Goal: Use online tool/utility: Utilize a website feature to perform a specific function

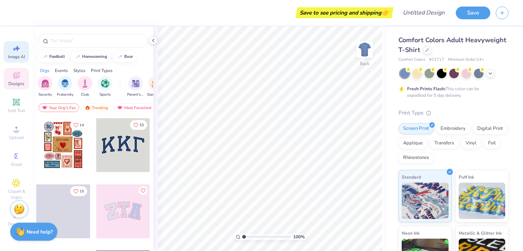
click at [10, 53] on div "Image AI" at bounding box center [16, 51] width 25 height 21
select select "4"
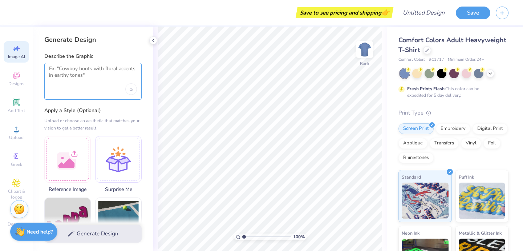
click at [67, 71] on textarea at bounding box center [93, 74] width 88 height 18
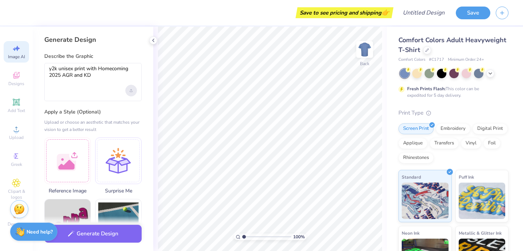
click at [130, 91] on icon "Upload image" at bounding box center [131, 91] width 3 height 1
click at [106, 77] on textarea "y2k unisex print with Homecoming 2025 AGR and KD" at bounding box center [93, 75] width 88 height 20
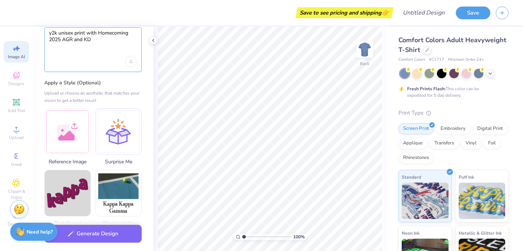
scroll to position [46, 0]
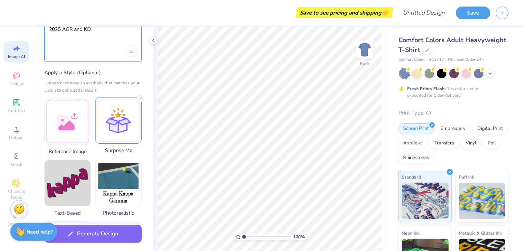
type textarea "y2k unisex print with Homecoming 2025 AGR and KD"
click at [113, 126] on div at bounding box center [118, 120] width 47 height 47
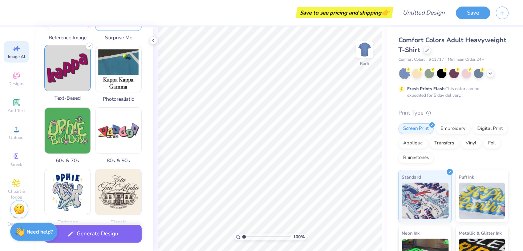
scroll to position [146, 0]
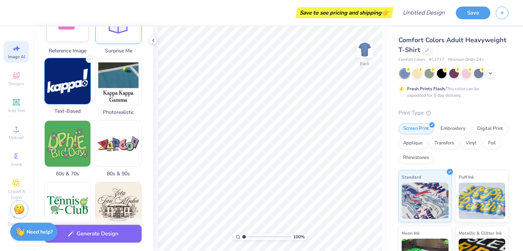
click at [73, 87] on img at bounding box center [68, 81] width 46 height 46
click at [75, 94] on img at bounding box center [68, 81] width 46 height 46
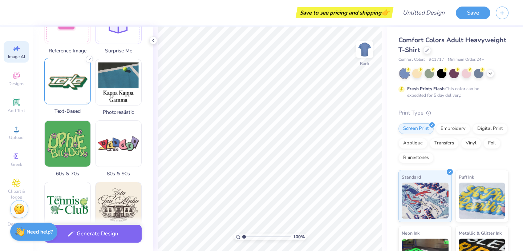
click at [75, 94] on img at bounding box center [68, 81] width 46 height 46
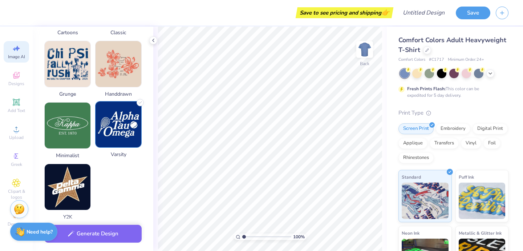
scroll to position [349, 0]
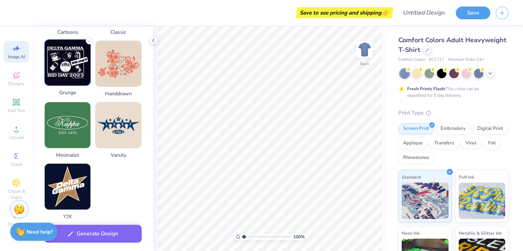
click at [70, 64] on img at bounding box center [68, 63] width 46 height 46
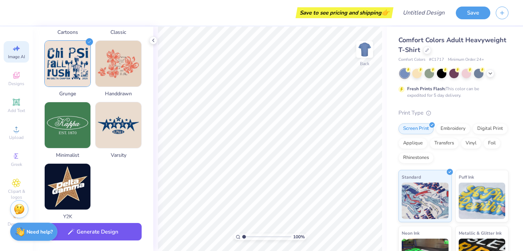
click at [116, 233] on button "Generate Design" at bounding box center [92, 232] width 97 height 18
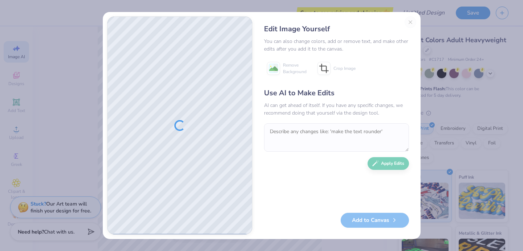
click at [413, 24] on div "Edit Image Yourself You can also change colors, add or remove text, and make ot…" at bounding box center [336, 125] width 159 height 218
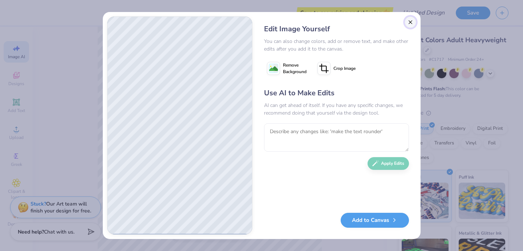
click at [410, 23] on button "Close" at bounding box center [411, 22] width 12 height 12
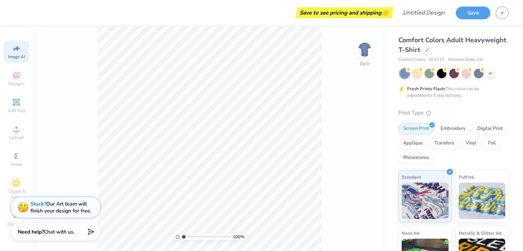
click at [20, 56] on span "Image AI" at bounding box center [16, 57] width 17 height 6
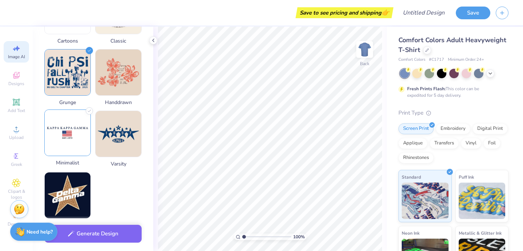
scroll to position [339, 0]
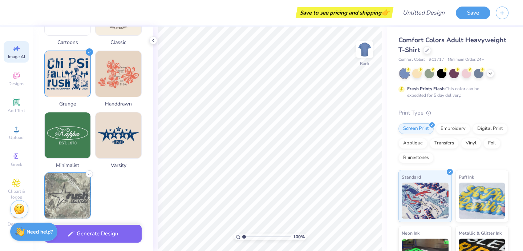
click at [68, 186] on img at bounding box center [68, 196] width 46 height 46
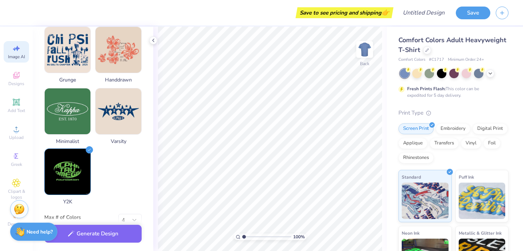
scroll to position [379, 0]
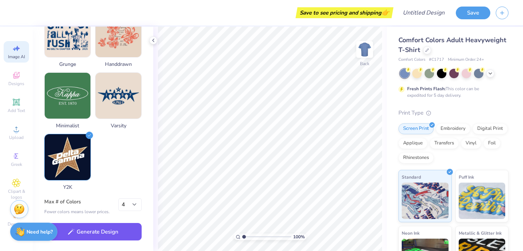
click at [113, 234] on button "Generate Design" at bounding box center [92, 232] width 97 height 18
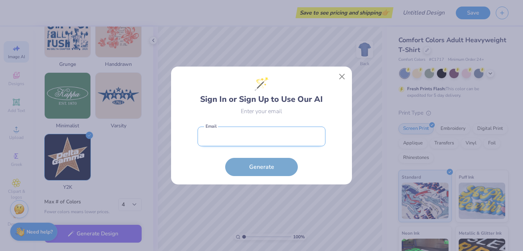
click at [244, 143] on input "email" at bounding box center [262, 136] width 128 height 20
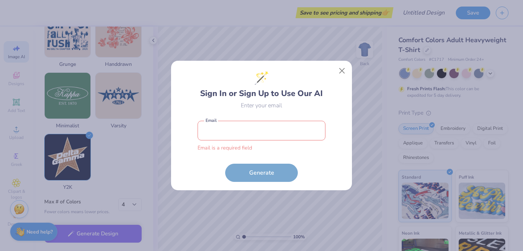
type input "[PERSON_NAME][EMAIL_ADDRESS][DOMAIN_NAME]"
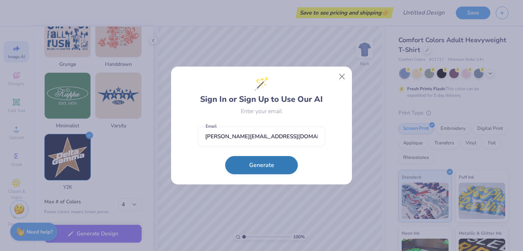
click at [260, 168] on button "Generate" at bounding box center [261, 165] width 73 height 18
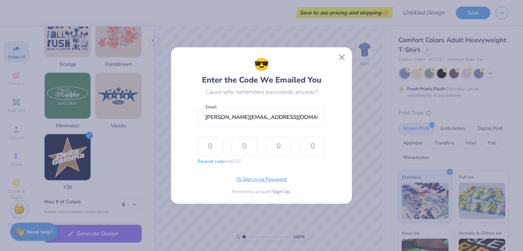
click at [264, 181] on span "Or Sign in via Password" at bounding box center [262, 179] width 50 height 7
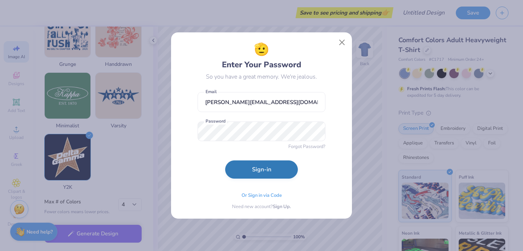
click at [255, 174] on button "Sign-in" at bounding box center [261, 169] width 73 height 18
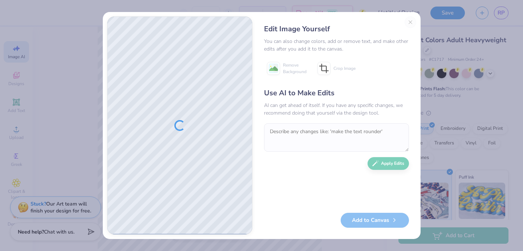
click at [408, 24] on div "Edit Image Yourself" at bounding box center [336, 29] width 145 height 11
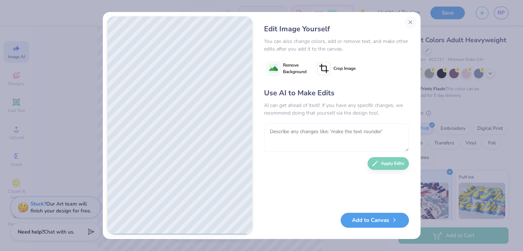
click at [292, 133] on textarea at bounding box center [336, 137] width 145 height 28
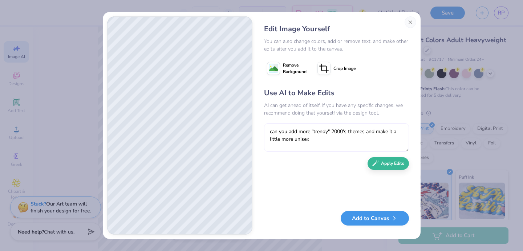
type textarea "can you add more "trendy" 2000's themes and make it a little more unisex"
click at [368, 221] on button "Add to Canvas" at bounding box center [375, 218] width 68 height 15
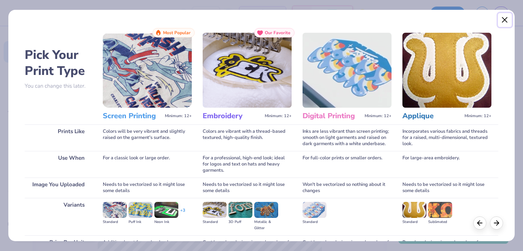
click at [506, 16] on button "Close" at bounding box center [505, 20] width 14 height 14
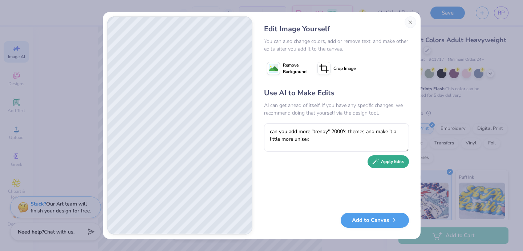
click at [394, 159] on button "Apply Edits" at bounding box center [388, 161] width 41 height 13
click at [306, 135] on textarea at bounding box center [336, 137] width 145 height 28
type textarea "can you make the design horizontal, and switch the colors to more vibrant"
click at [382, 168] on div "Use AI to Make Edits AI can get ahead of itself. If you have any specific chang…" at bounding box center [336, 147] width 145 height 118
click at [378, 161] on icon "button" at bounding box center [375, 161] width 7 height 7
